Goal: Information Seeking & Learning: Learn about a topic

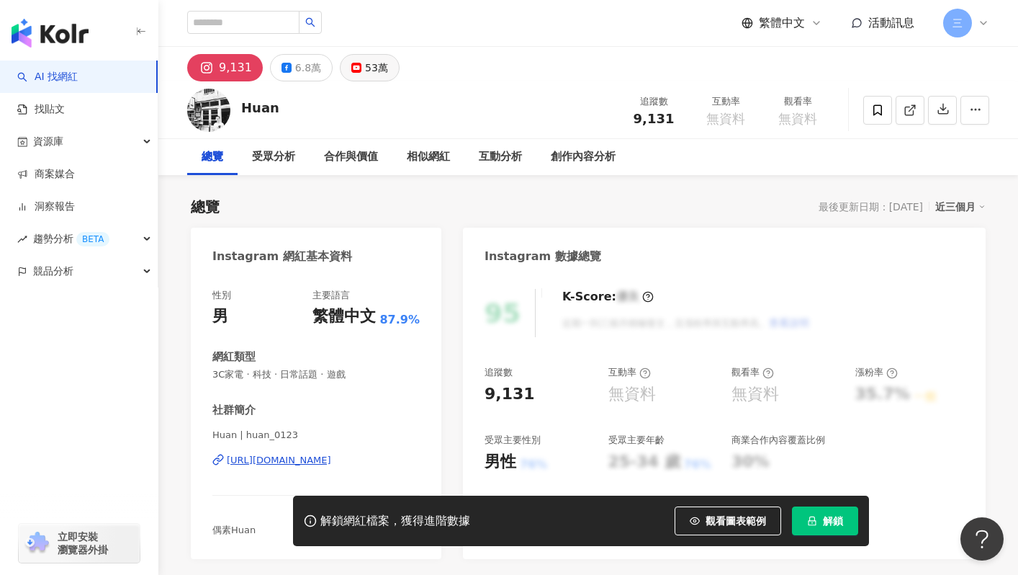
click at [352, 66] on rect at bounding box center [356, 68] width 9 height 6
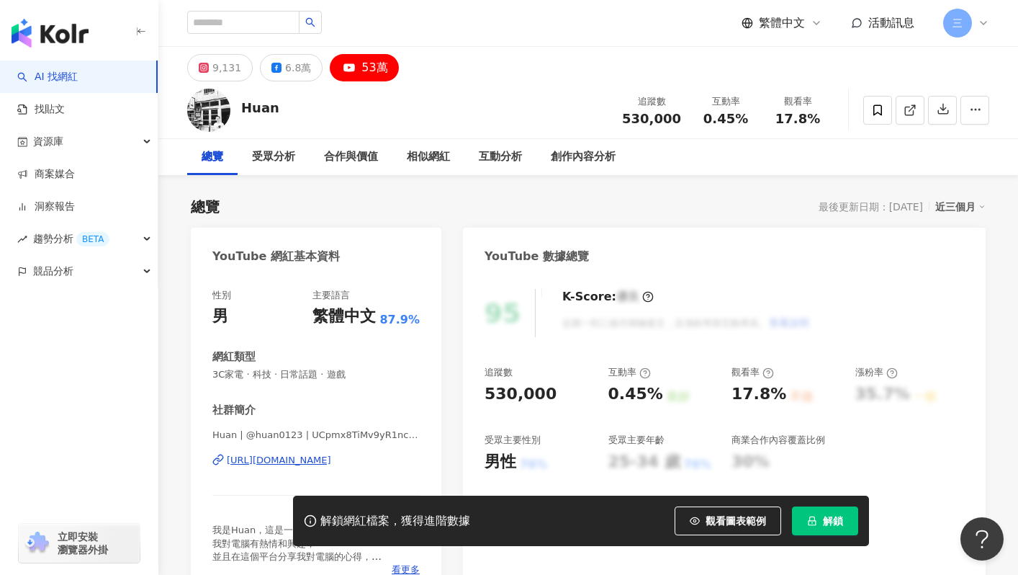
click at [287, 455] on div "https://www.youtube.com/channel/UCpmx8TiMv9yR1ncyldGyyVA" at bounding box center [279, 460] width 104 height 13
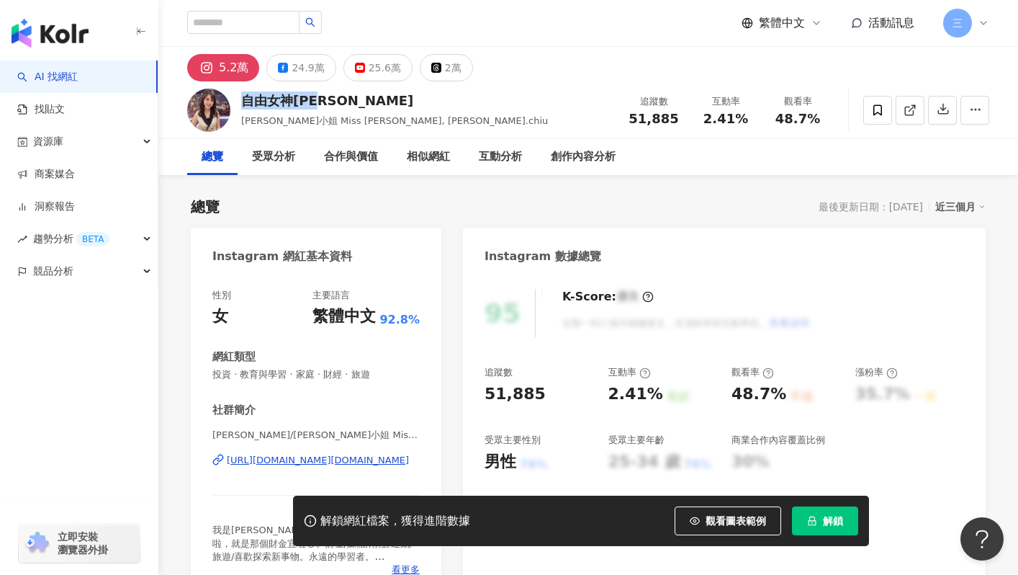
drag, startPoint x: 240, startPoint y: 102, endPoint x: 376, endPoint y: 100, distance: 136.2
click at [376, 100] on div "自由女神[PERSON_NAME] [PERSON_NAME], [PERSON_NAME]小姐 Miss [PERSON_NAME], [PERSON_NA…" at bounding box center [588, 109] width 860 height 57
copy div "自由女神[PERSON_NAME]"
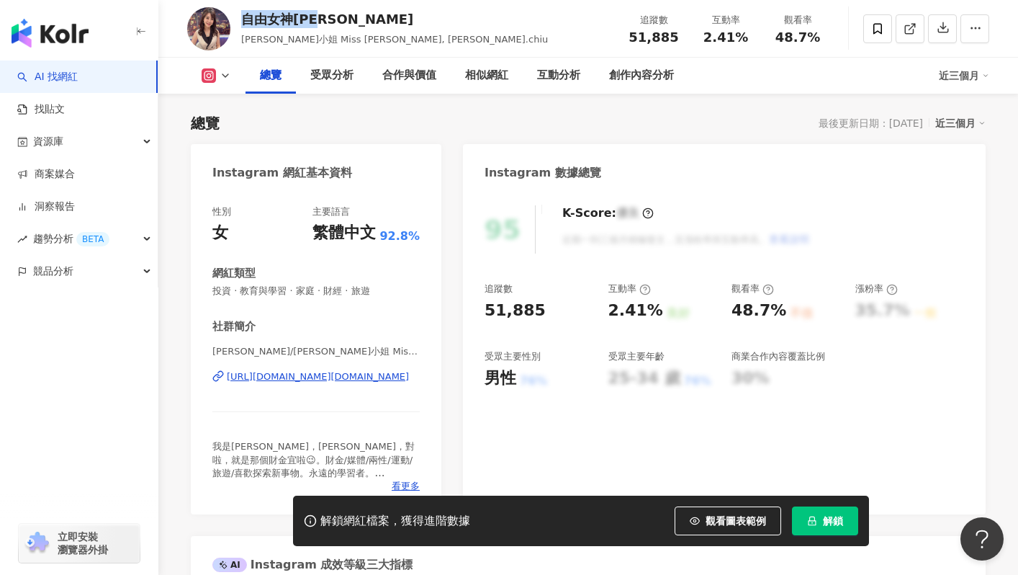
scroll to position [89, 0]
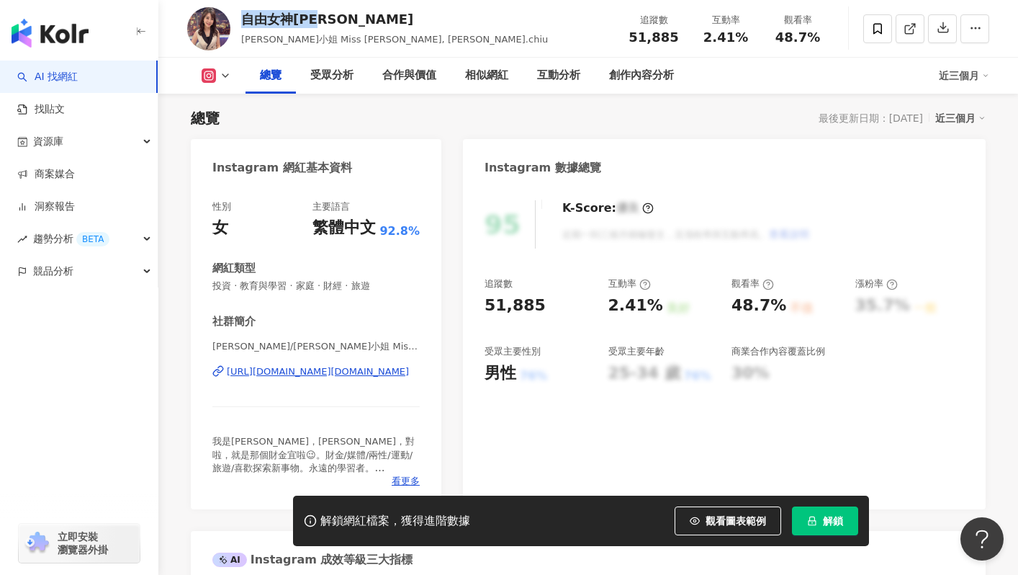
click at [321, 369] on div "[URL][DOMAIN_NAME][DOMAIN_NAME]" at bounding box center [318, 371] width 182 height 13
